Goal: Find specific page/section: Find specific page/section

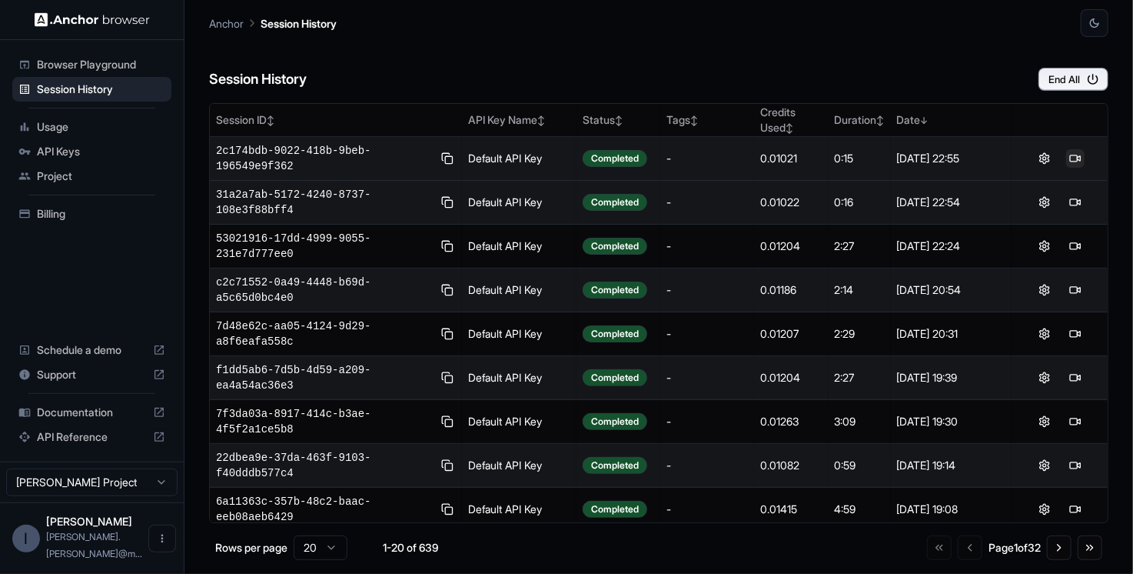
click at [1063, 166] on td at bounding box center [1060, 159] width 96 height 44
click at [1073, 158] on button at bounding box center [1075, 158] width 18 height 18
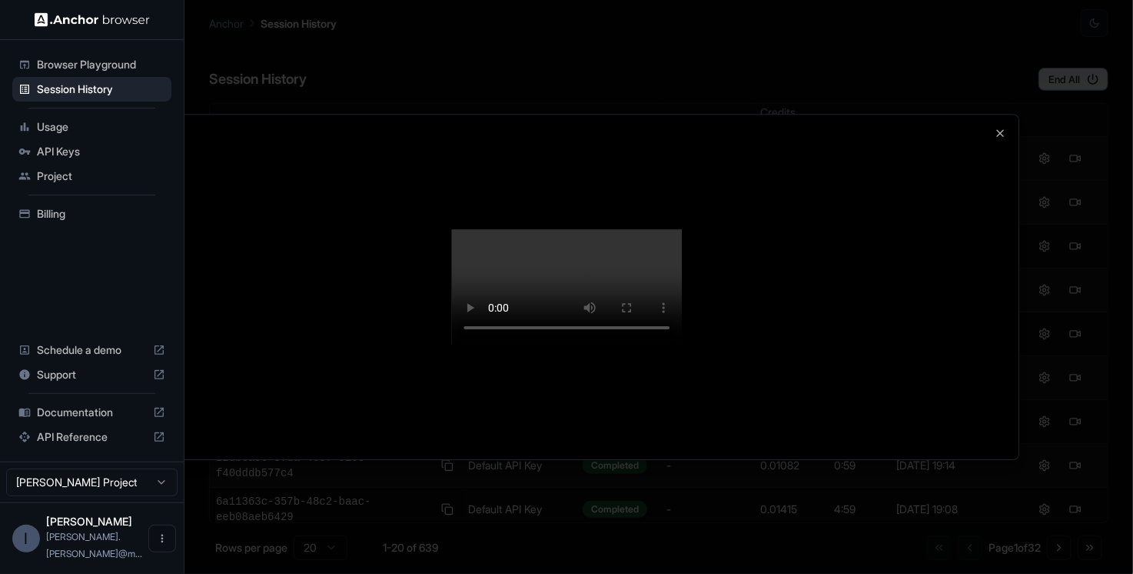
click at [1016, 249] on div at bounding box center [566, 287] width 905 height 344
click at [993, 115] on div at bounding box center [566, 287] width 905 height 344
click at [995, 127] on icon "button" at bounding box center [1001, 133] width 12 height 12
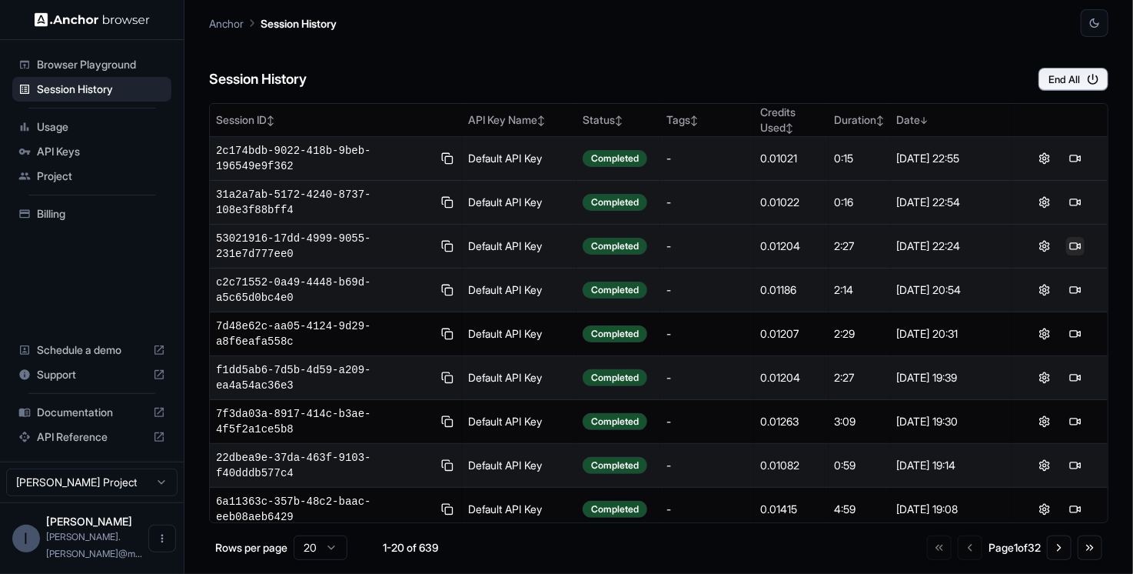
click at [1067, 248] on button at bounding box center [1075, 246] width 18 height 18
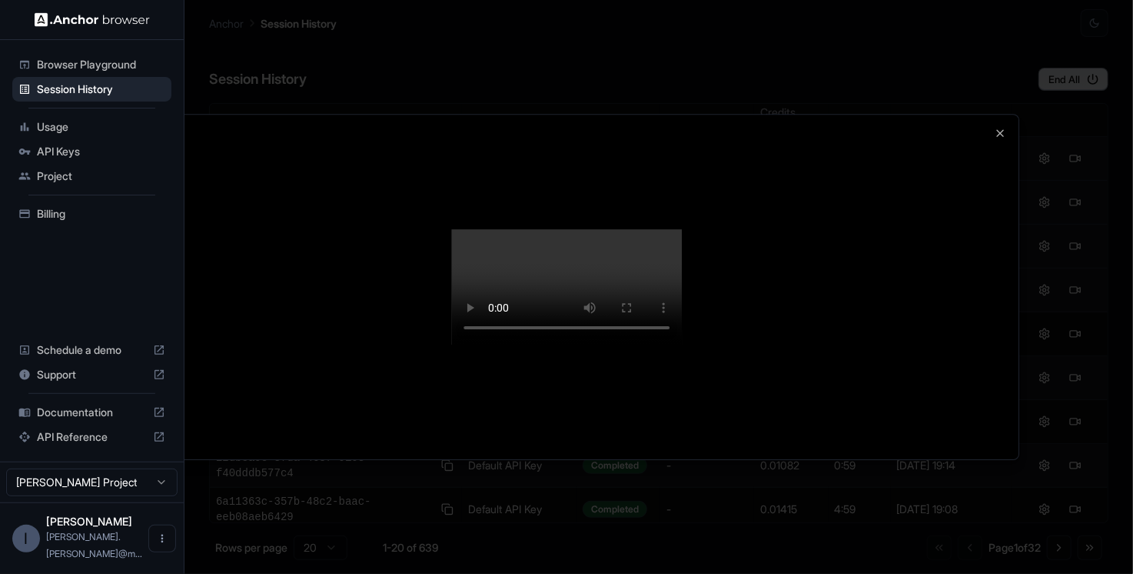
click at [1052, 165] on div at bounding box center [566, 287] width 1133 height 574
